Goal: Transaction & Acquisition: Purchase product/service

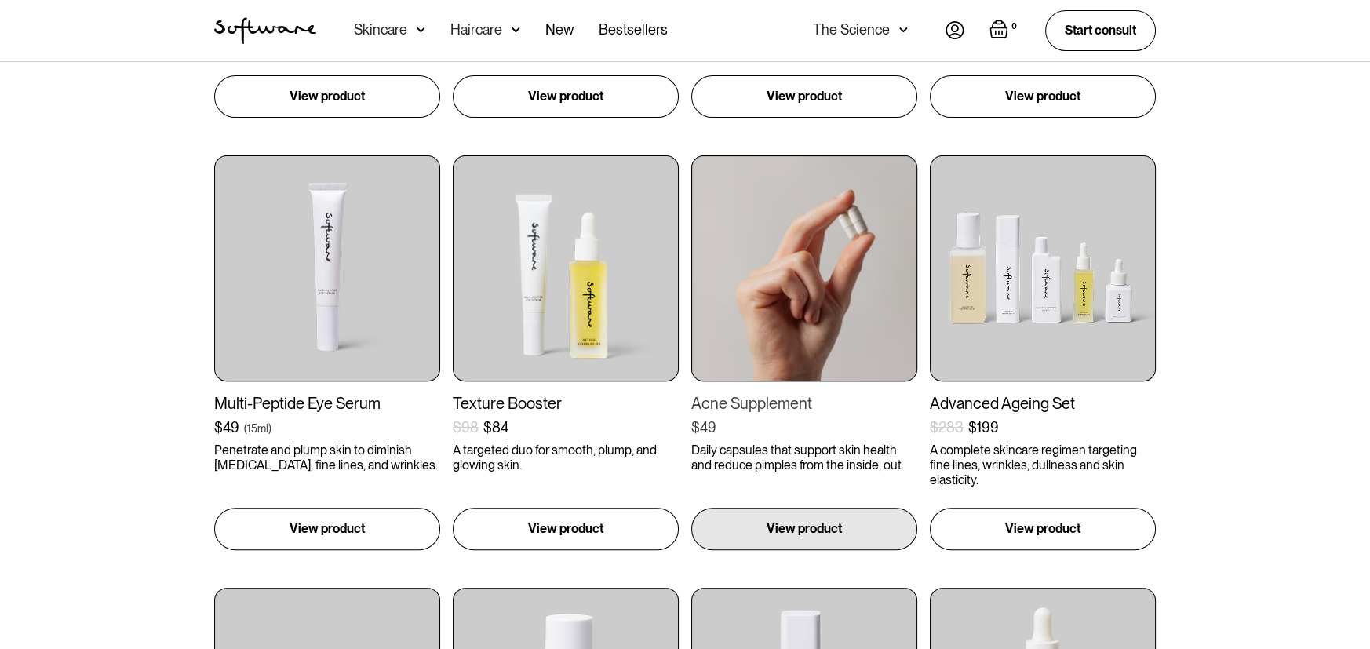
scroll to position [1464, 0]
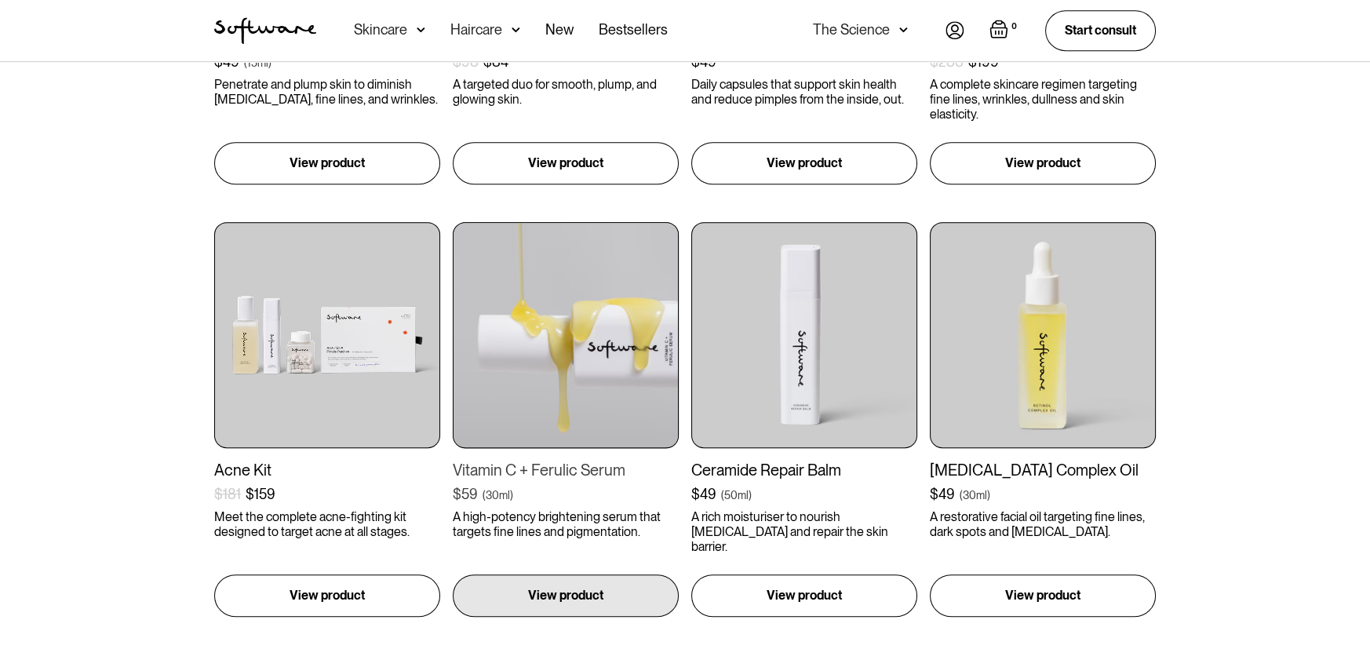
click at [534, 468] on div "Vitamin C + Ferulic Serum" at bounding box center [566, 470] width 226 height 19
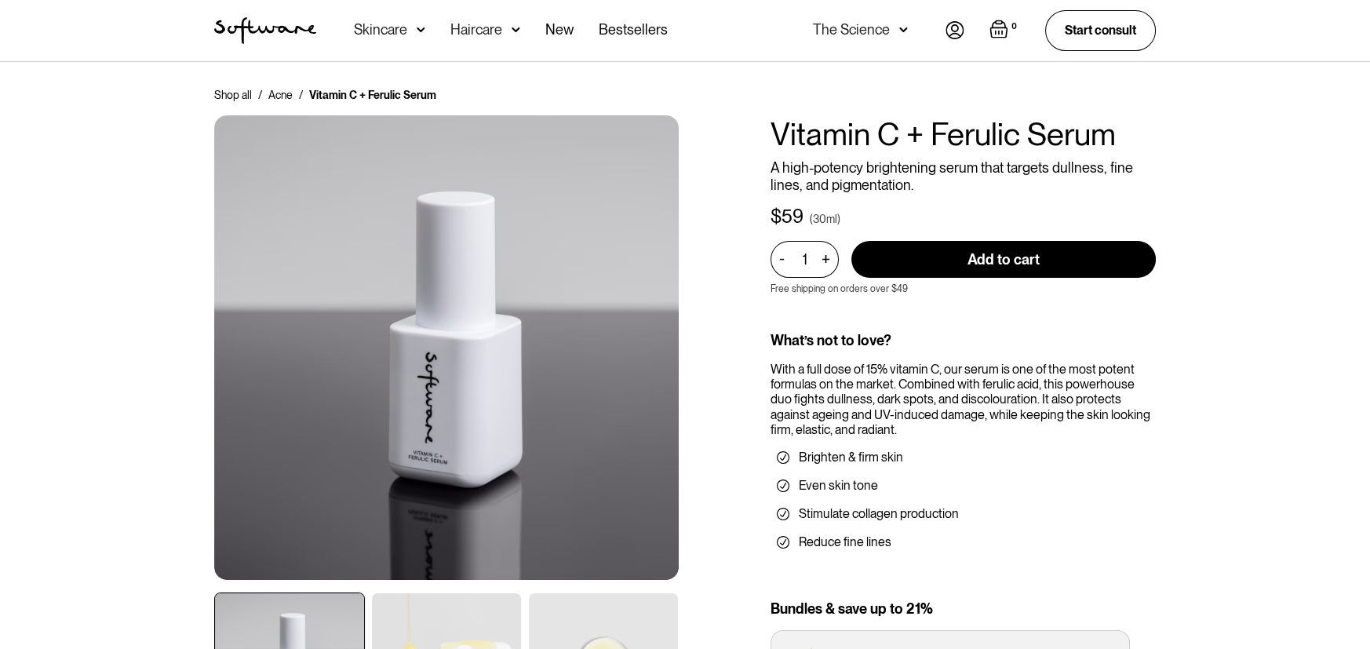
scroll to position [160187, 0]
